Goal: Book appointment/travel/reservation

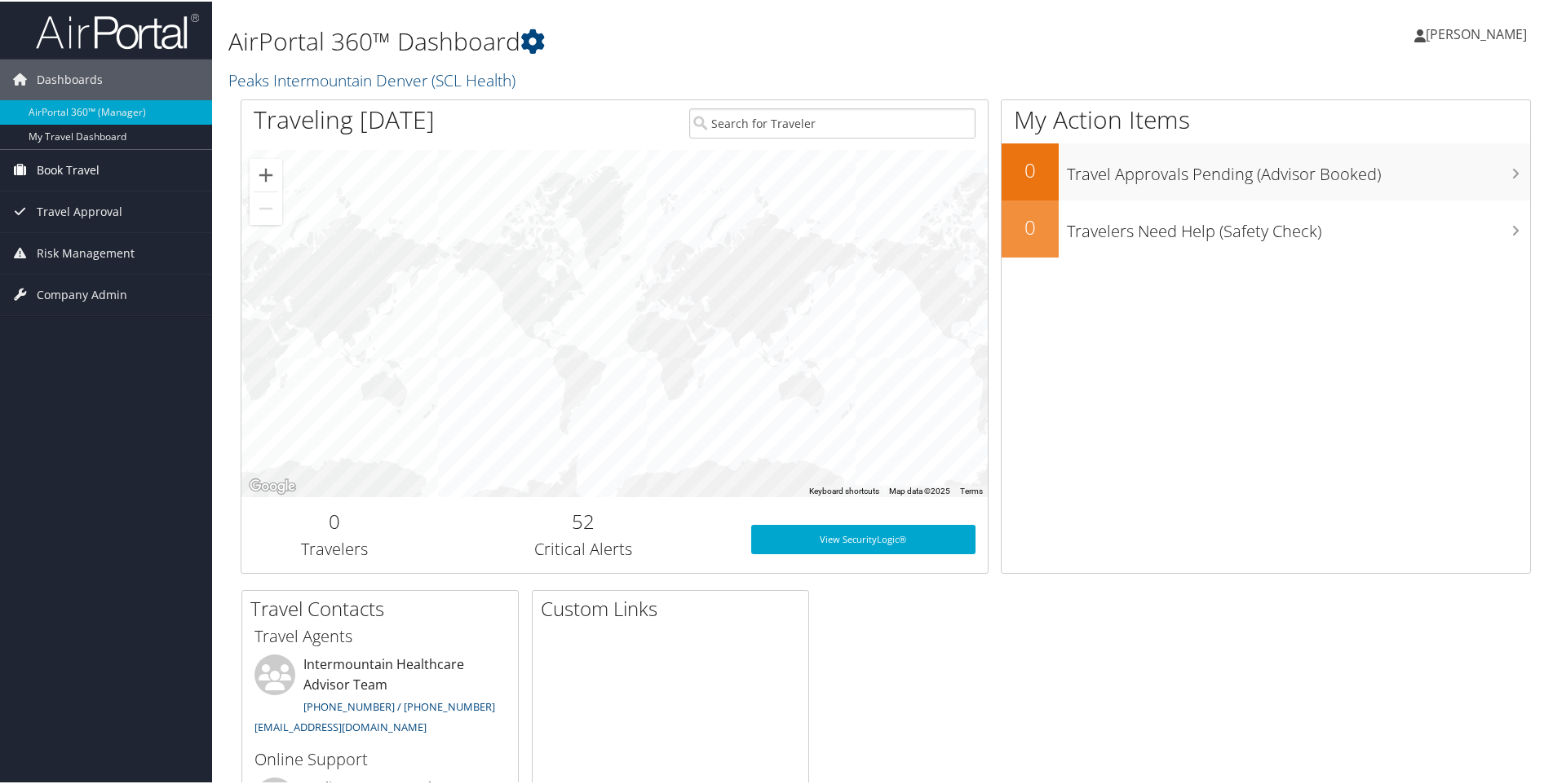
click at [73, 168] on span "Book Travel" at bounding box center [68, 169] width 63 height 41
click at [96, 224] on link "Book/Manage Online Trips" at bounding box center [106, 225] width 212 height 24
